Goal: Complete application form

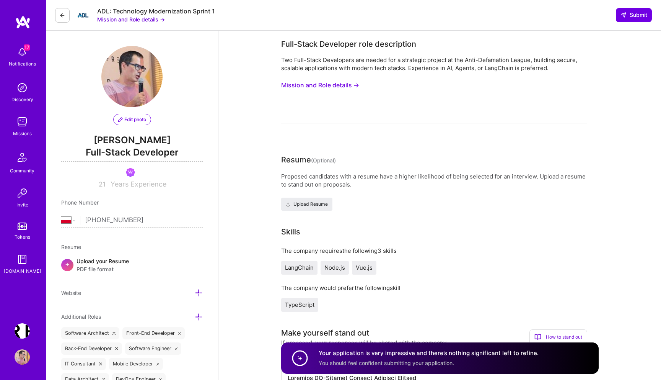
select select "PL"
